Goal: Task Accomplishment & Management: Complete application form

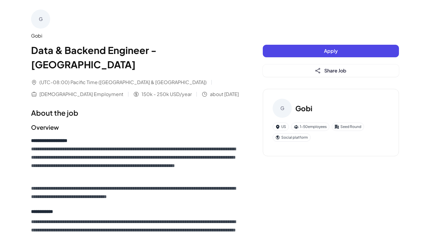
click at [288, 52] on button "Apply" at bounding box center [331, 51] width 136 height 13
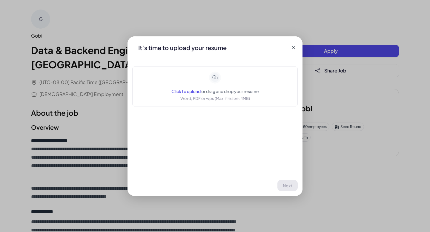
click at [189, 94] on div "Click to upload or drag and drop your resume Word, PDF or wps (Max. file size: …" at bounding box center [214, 87] width 87 height 30
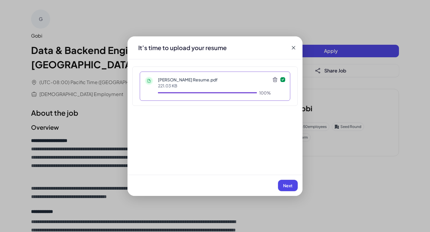
click at [288, 186] on span "Next" at bounding box center [288, 185] width 10 height 5
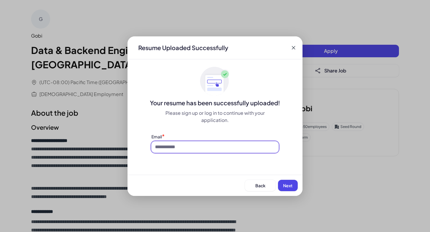
click at [223, 149] on input at bounding box center [214, 146] width 127 height 11
type input "**********"
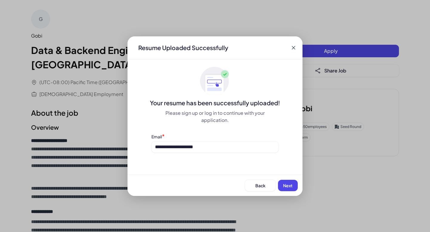
click at [287, 186] on span "Next" at bounding box center [288, 185] width 10 height 5
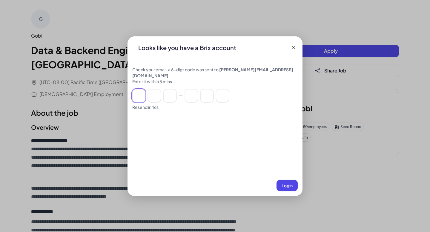
click at [138, 91] on input at bounding box center [138, 95] width 13 height 13
paste input "******"
type input "*"
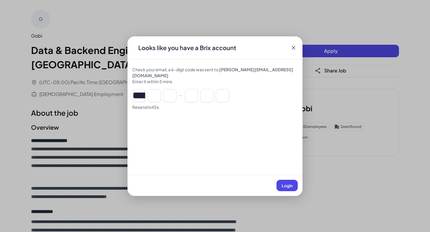
type input "*"
click at [288, 184] on span "Login" at bounding box center [286, 185] width 11 height 5
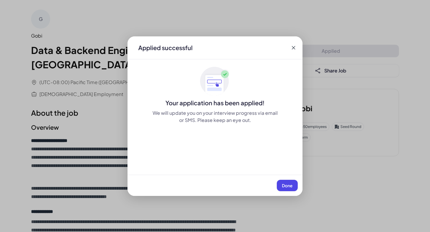
click at [284, 187] on span "Done" at bounding box center [287, 185] width 11 height 5
